Goal: Task Accomplishment & Management: Manage account settings

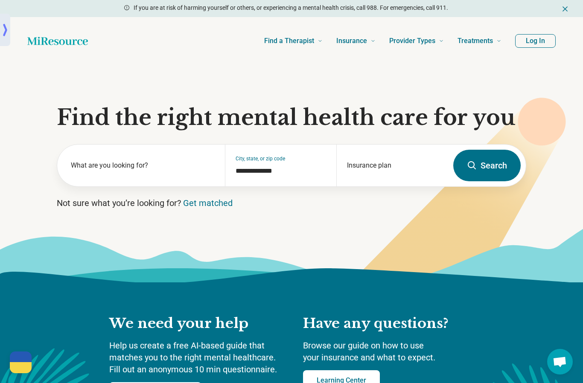
click at [538, 42] on button "Log In" at bounding box center [535, 41] width 41 height 14
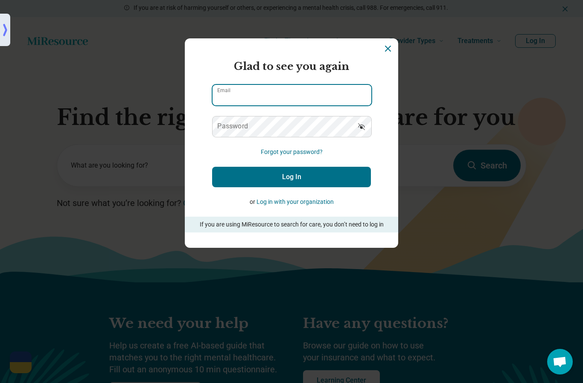
click at [321, 105] on div "Email" at bounding box center [291, 95] width 159 height 21
type input "**********"
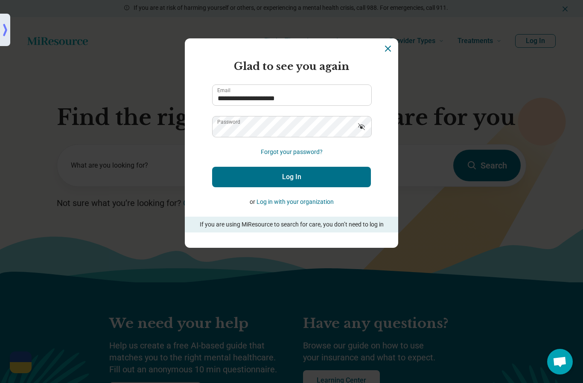
click at [300, 186] on button "Log In" at bounding box center [291, 177] width 159 height 20
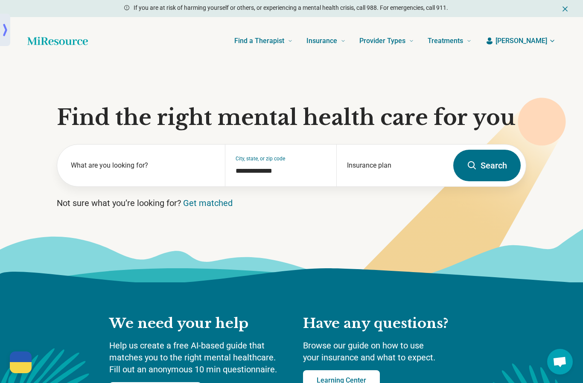
click at [543, 41] on span "[PERSON_NAME]" at bounding box center [522, 41] width 52 height 10
click at [542, 70] on link "My dashboard" at bounding box center [527, 66] width 58 height 22
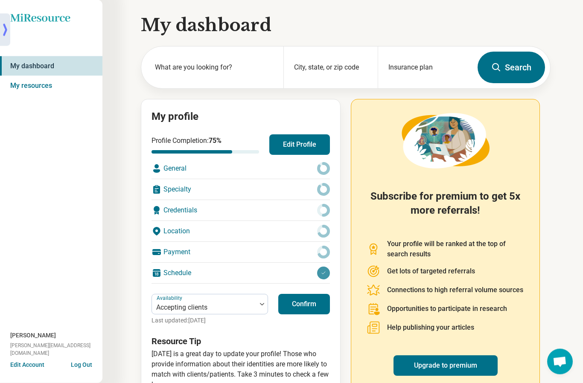
click at [209, 172] on div "General" at bounding box center [241, 169] width 178 height 20
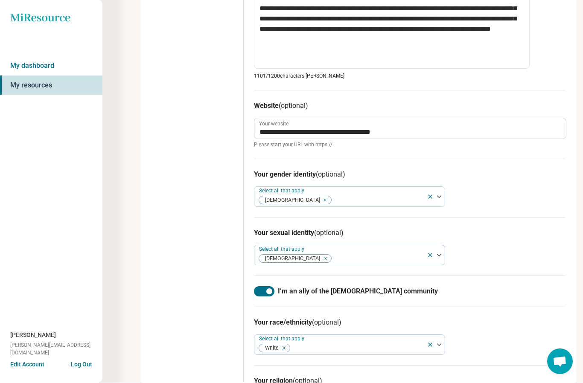
scroll to position [603, 0]
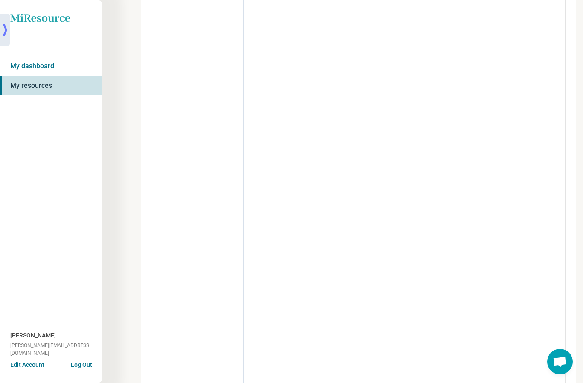
click at [48, 64] on link "My dashboard" at bounding box center [51, 66] width 102 height 20
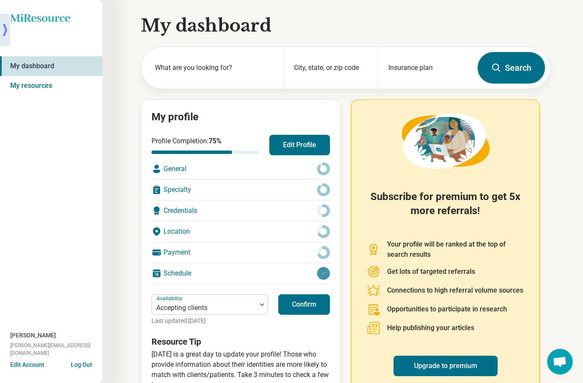
click at [182, 255] on div "Payment" at bounding box center [241, 253] width 178 height 20
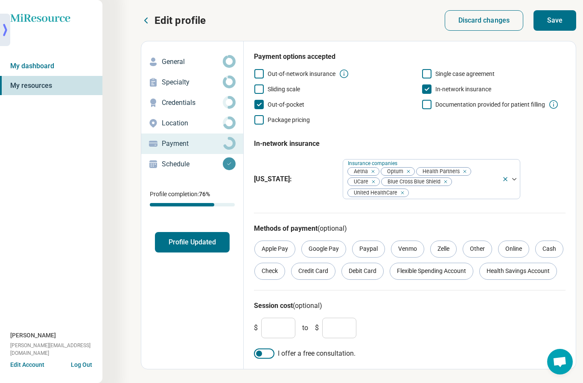
scroll to position [10, 0]
click at [190, 159] on p "Schedule" at bounding box center [192, 164] width 61 height 10
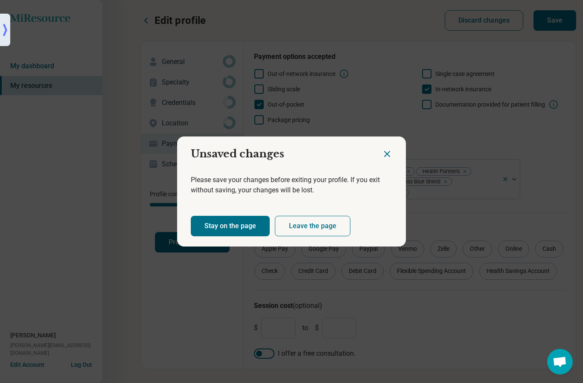
click at [385, 158] on icon "Close dialog" at bounding box center [387, 154] width 10 height 10
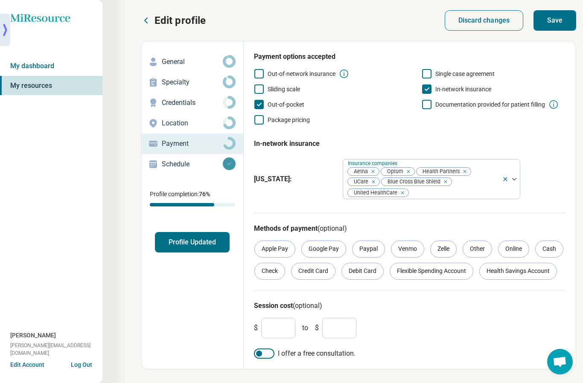
scroll to position [9, 0]
click at [558, 18] on button "Save" at bounding box center [555, 20] width 43 height 20
click at [181, 160] on p "Schedule" at bounding box center [192, 164] width 61 height 10
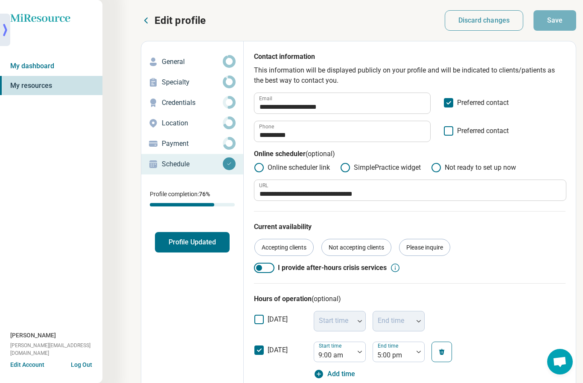
click at [183, 124] on p "Location" at bounding box center [192, 123] width 61 height 10
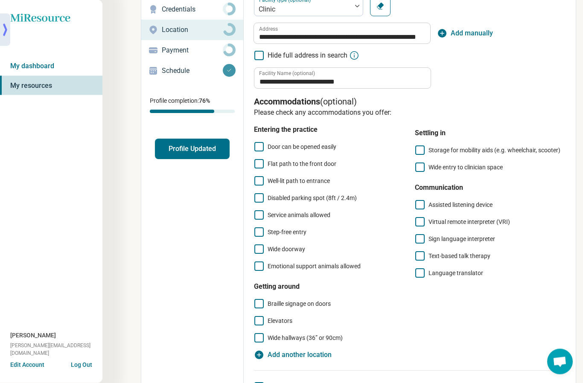
scroll to position [94, 0]
click at [260, 321] on polyline at bounding box center [259, 320] width 4 height 3
click at [261, 164] on icon at bounding box center [258, 163] width 9 height 9
click at [257, 197] on icon at bounding box center [258, 197] width 9 height 9
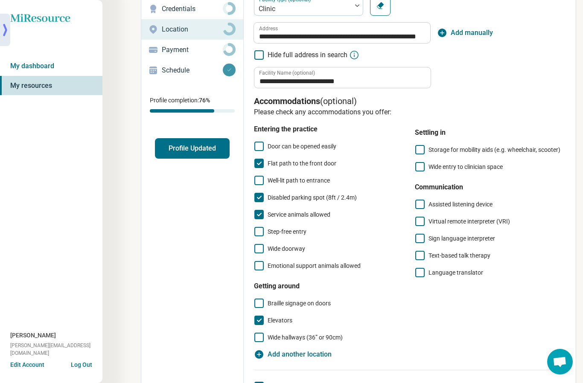
click at [260, 216] on icon at bounding box center [258, 214] width 9 height 9
click at [260, 236] on icon at bounding box center [258, 231] width 9 height 9
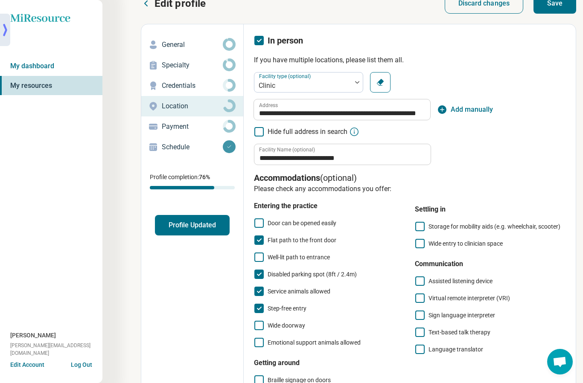
scroll to position [0, 0]
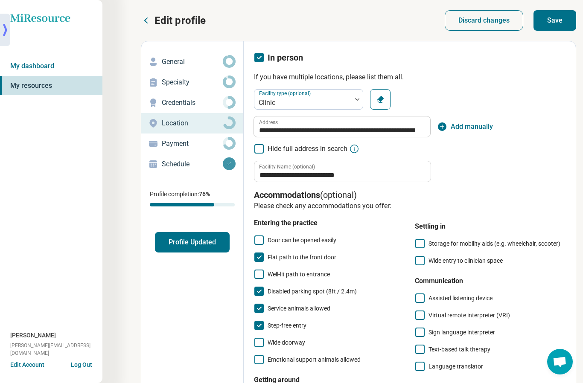
click at [550, 26] on button "Save" at bounding box center [555, 20] width 43 height 20
click at [178, 103] on p "Credentials" at bounding box center [192, 103] width 61 height 10
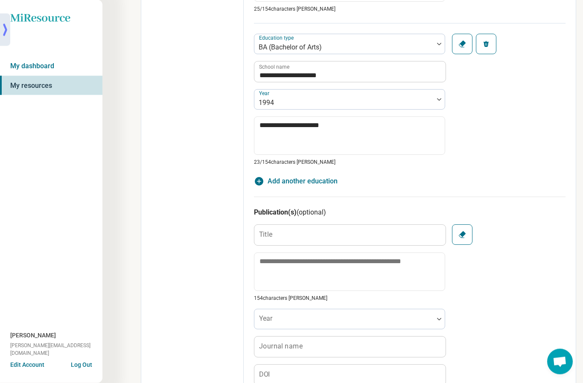
scroll to position [863, 0]
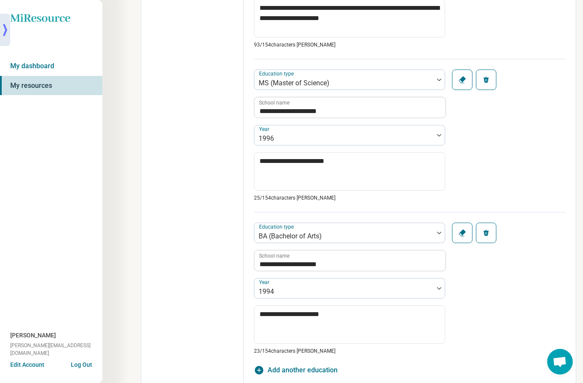
type textarea "*"
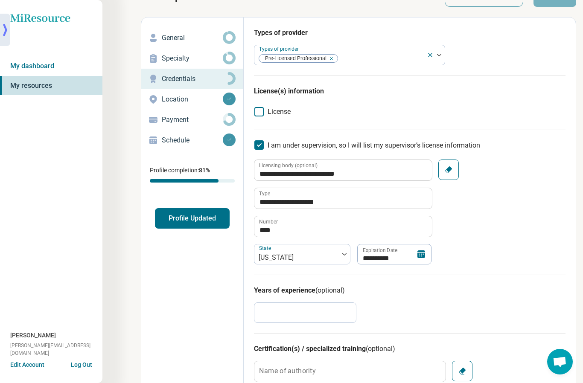
scroll to position [23, 0]
click at [181, 56] on p "Specialty" at bounding box center [192, 59] width 61 height 10
